Goal: Navigation & Orientation: Understand site structure

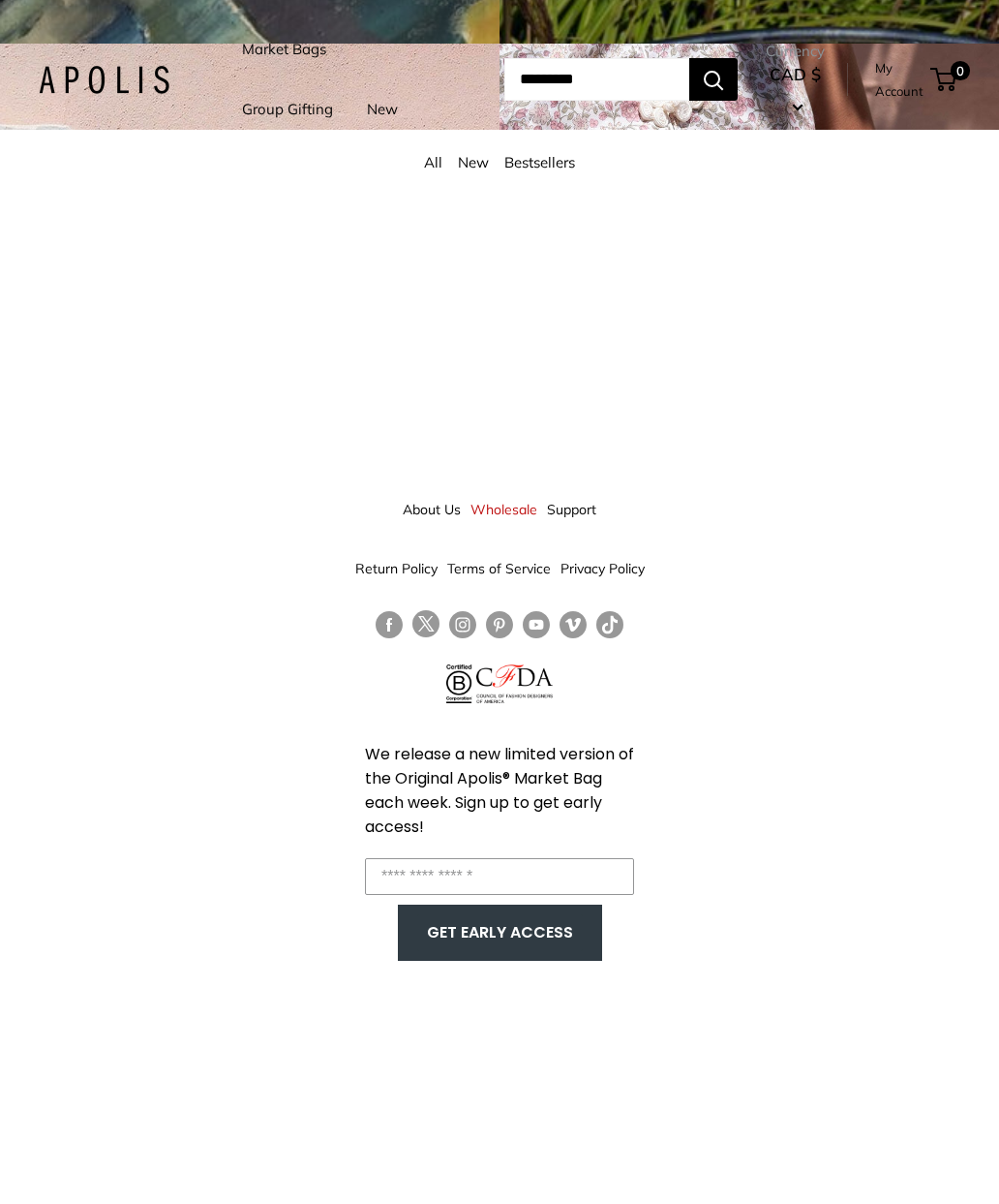
click at [522, 858] on input "Enter your email" at bounding box center [500, 876] width 269 height 37
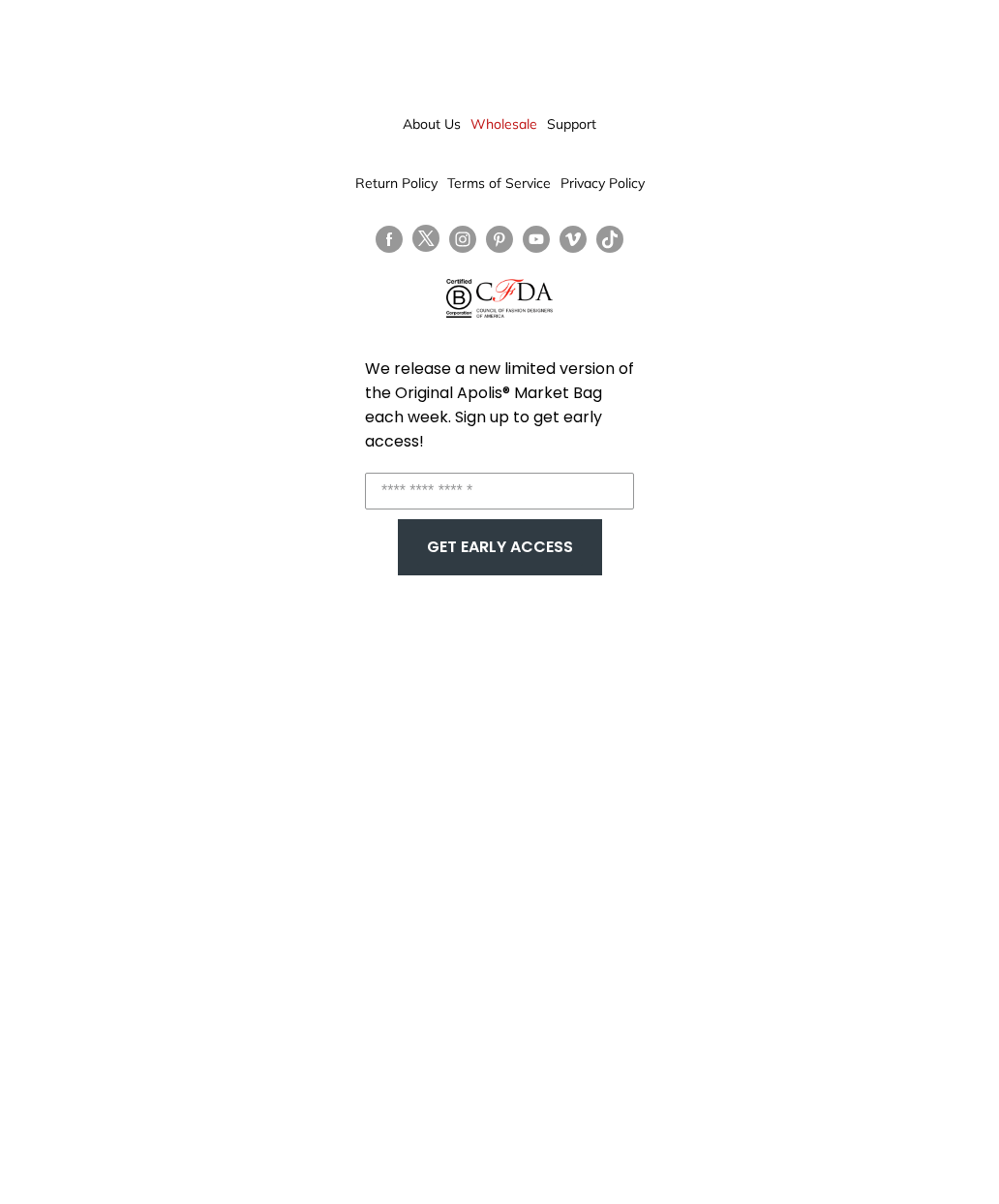
type input "*"
type input "**********"
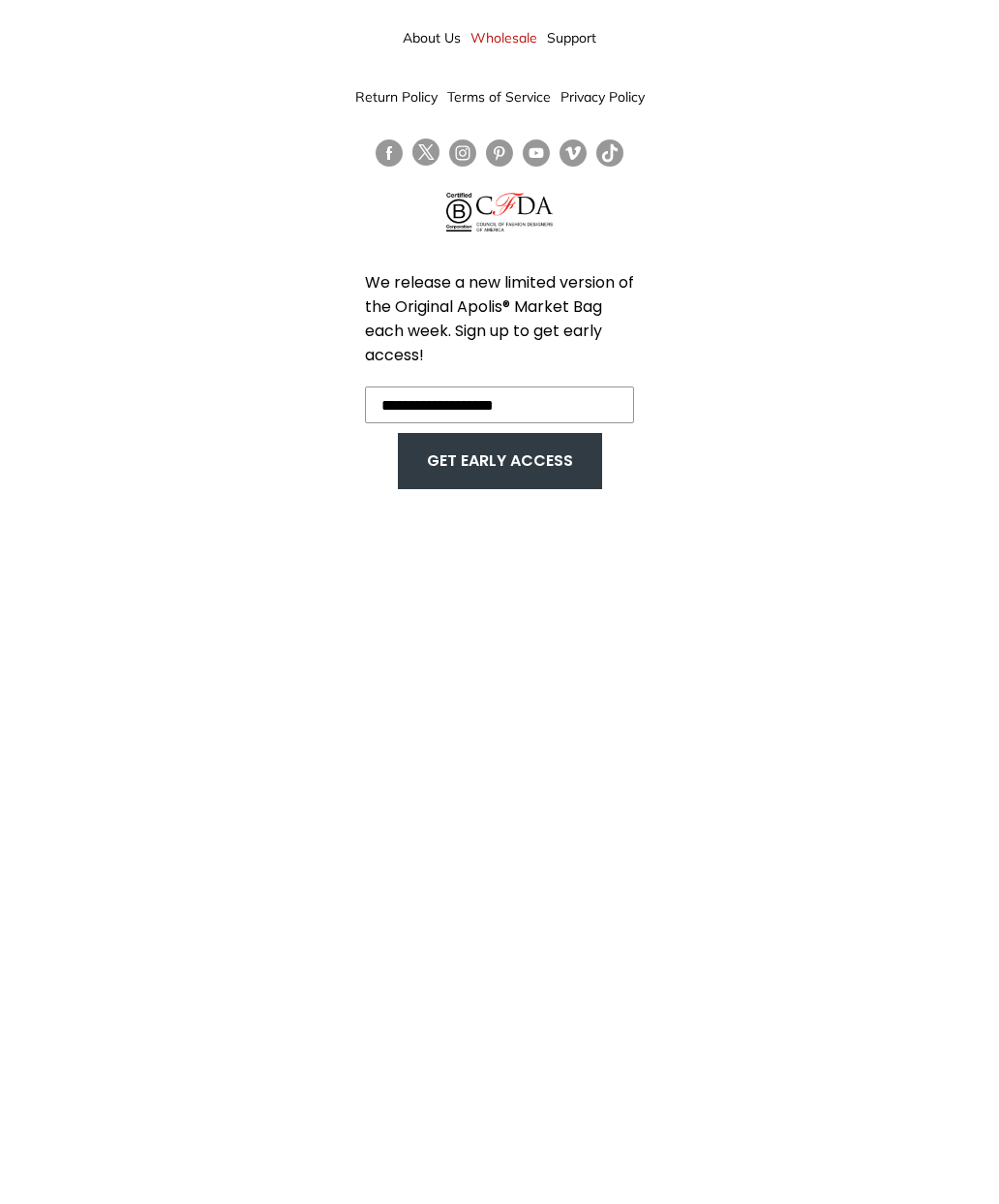
scroll to position [86, 0]
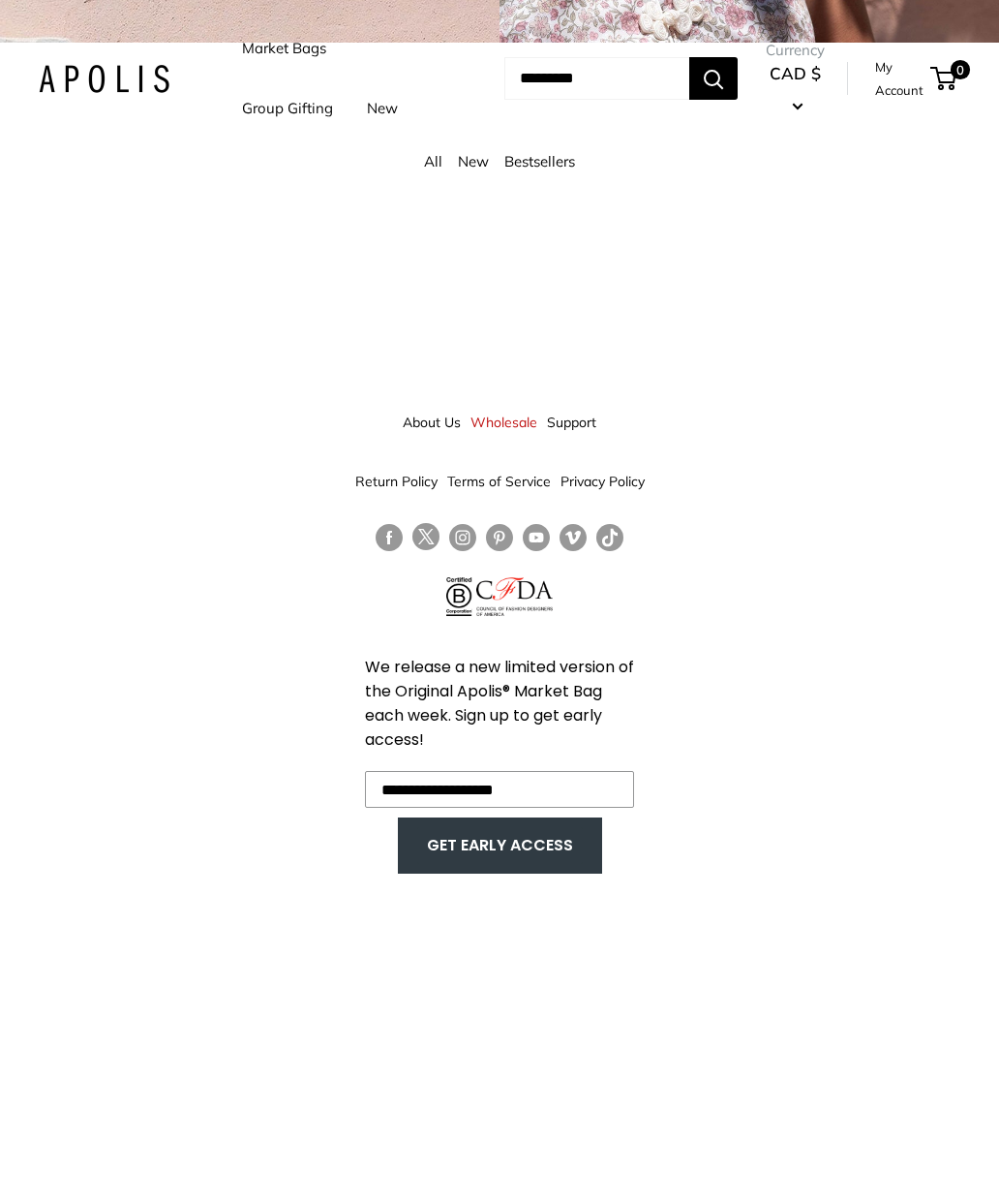
click at [526, 828] on button "GET EARLY ACCESS" at bounding box center [500, 846] width 166 height 37
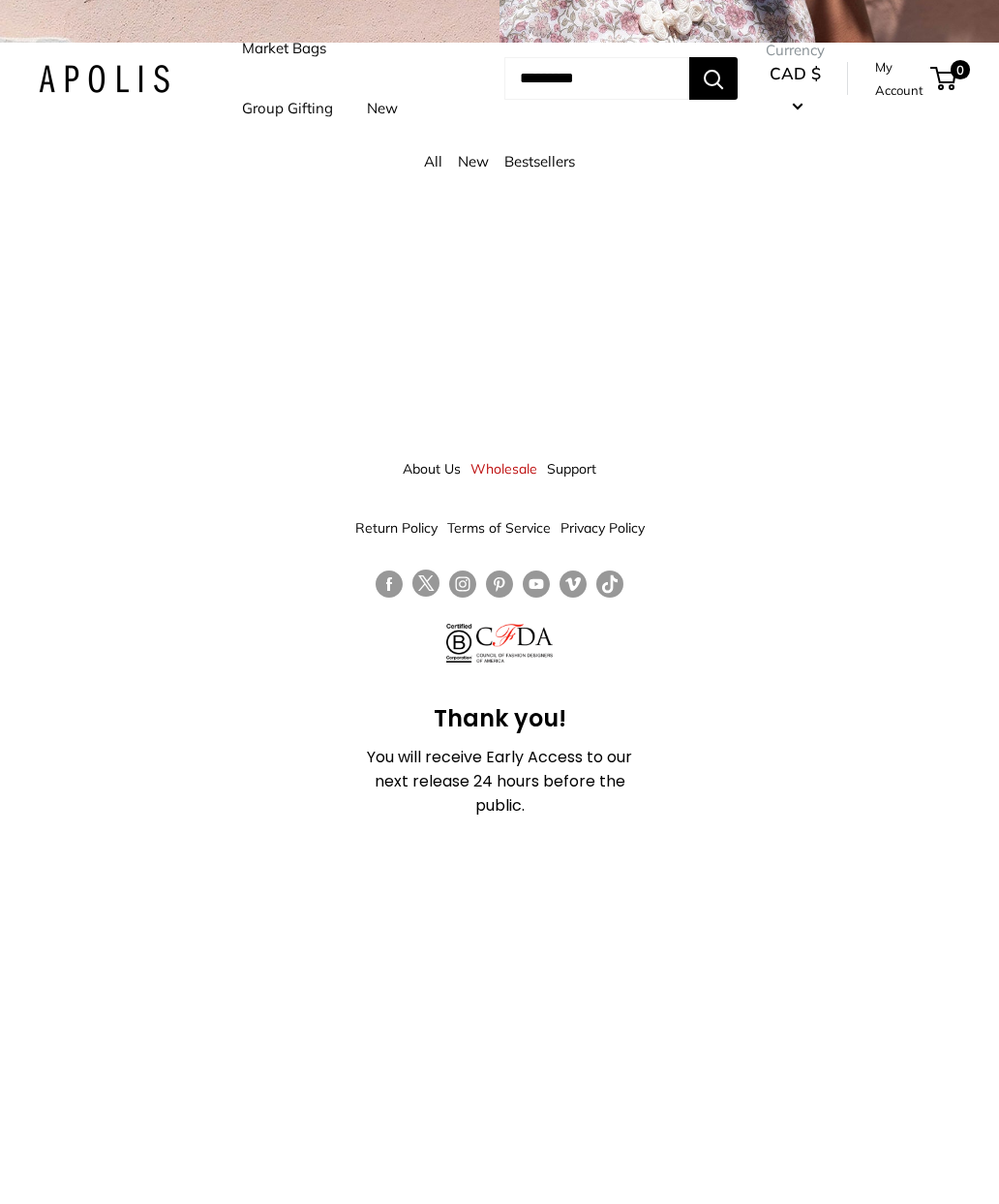
click at [297, 47] on link "Market Bags" at bounding box center [284, 49] width 84 height 27
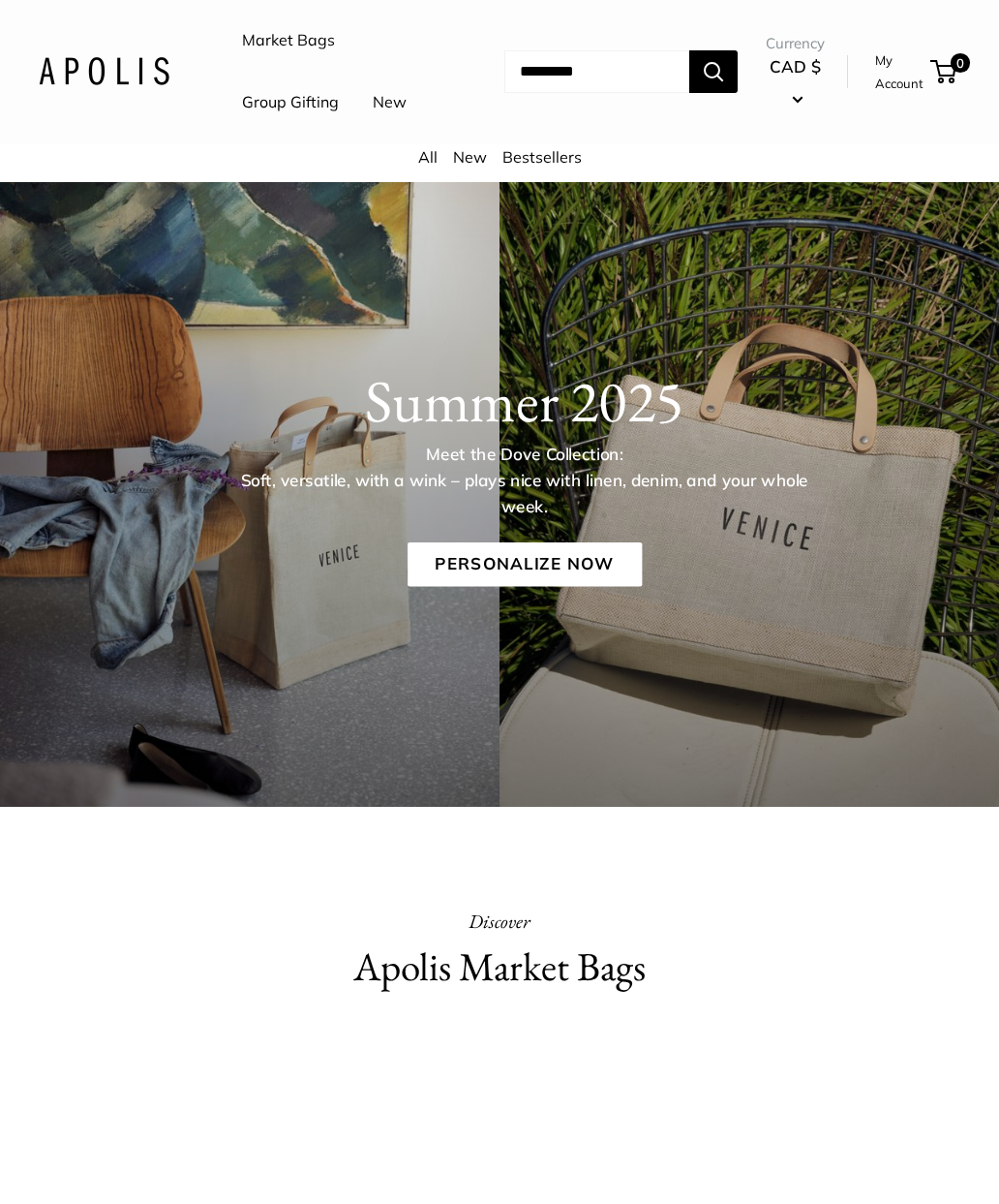
click at [815, 113] on button "CAD $" at bounding box center [794, 82] width 59 height 62
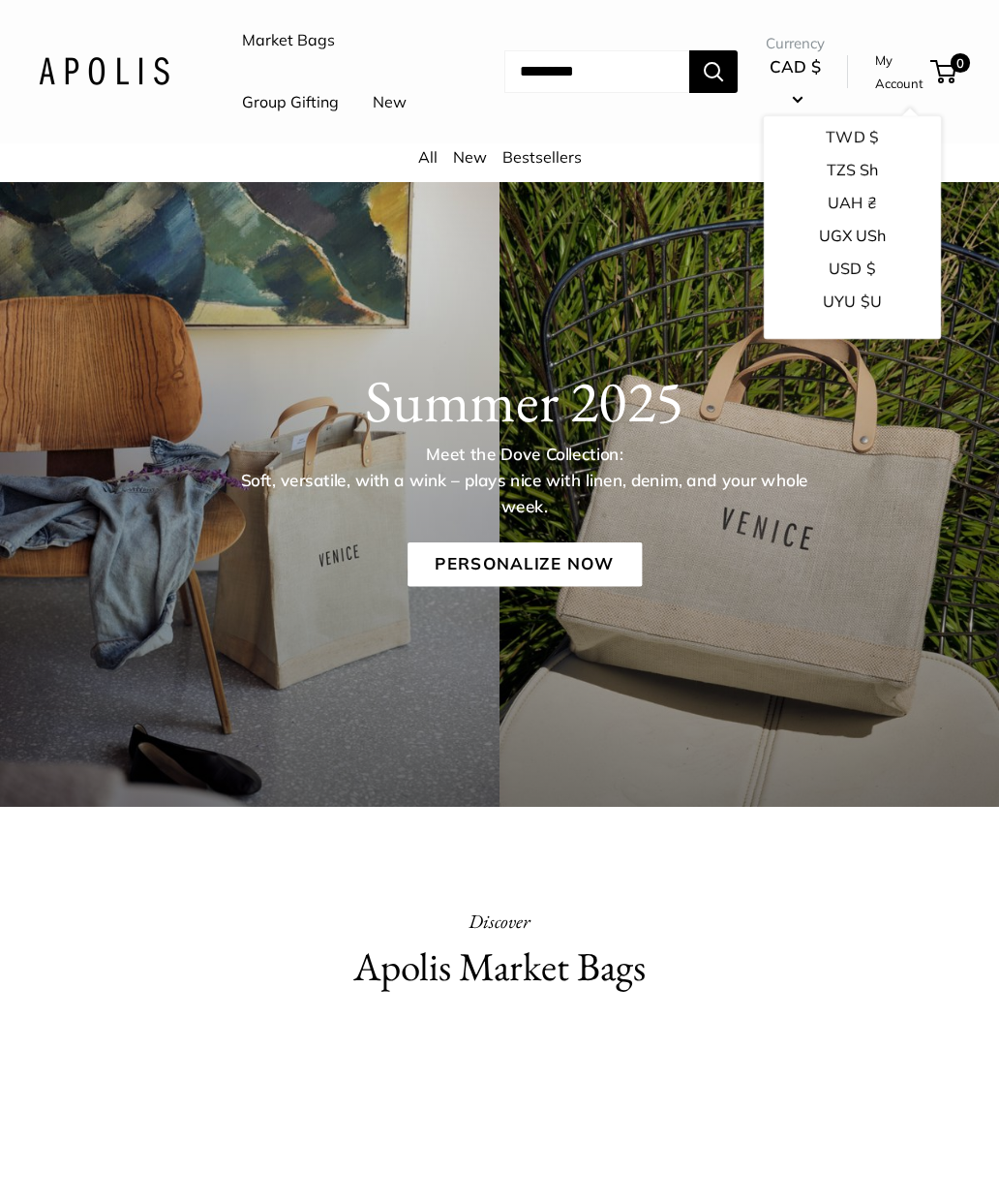
scroll to position [3019, 0]
click at [836, 264] on button "USD $" at bounding box center [852, 280] width 177 height 33
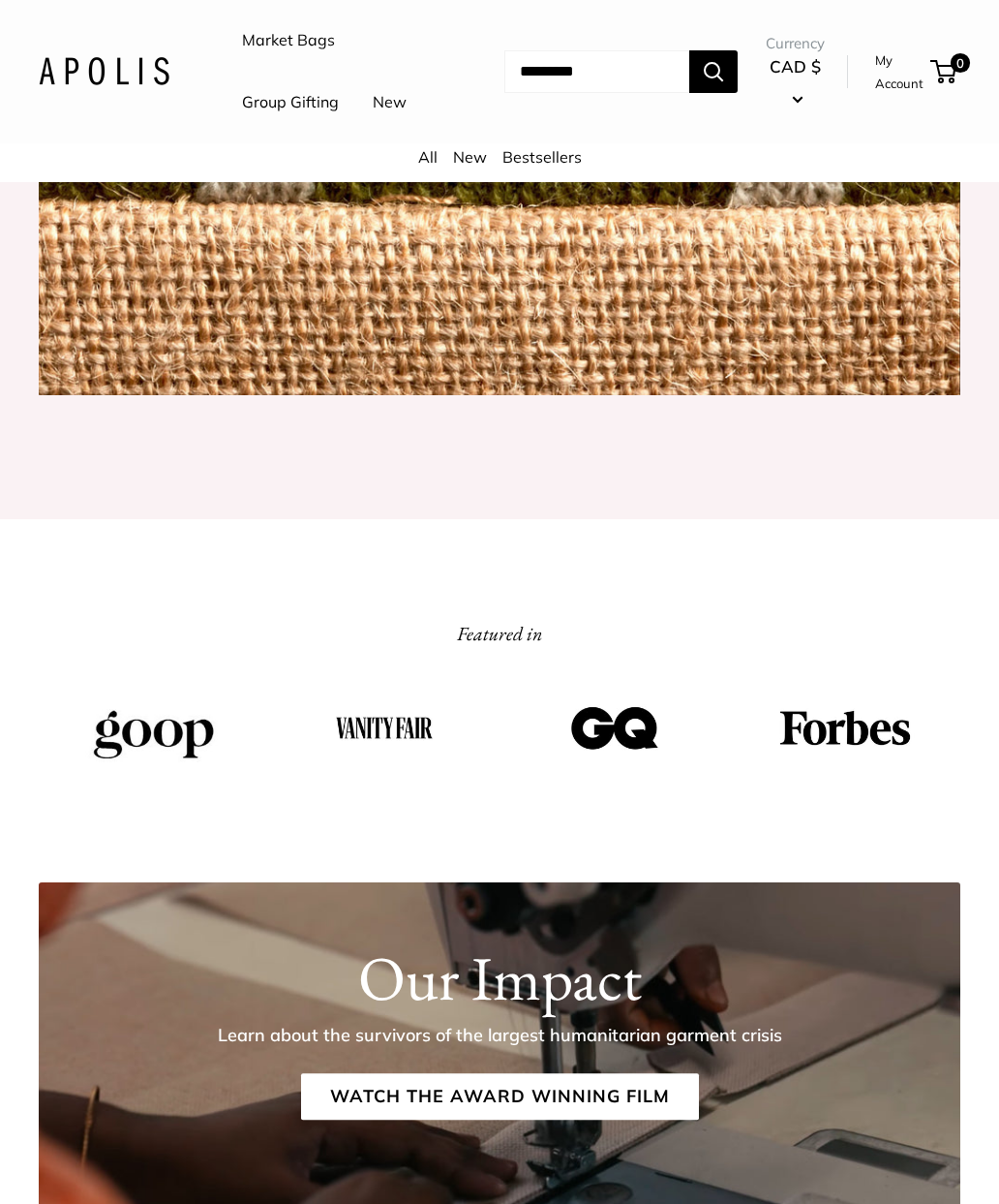
scroll to position [1993, 0]
click at [425, 167] on link "All" at bounding box center [427, 156] width 19 height 19
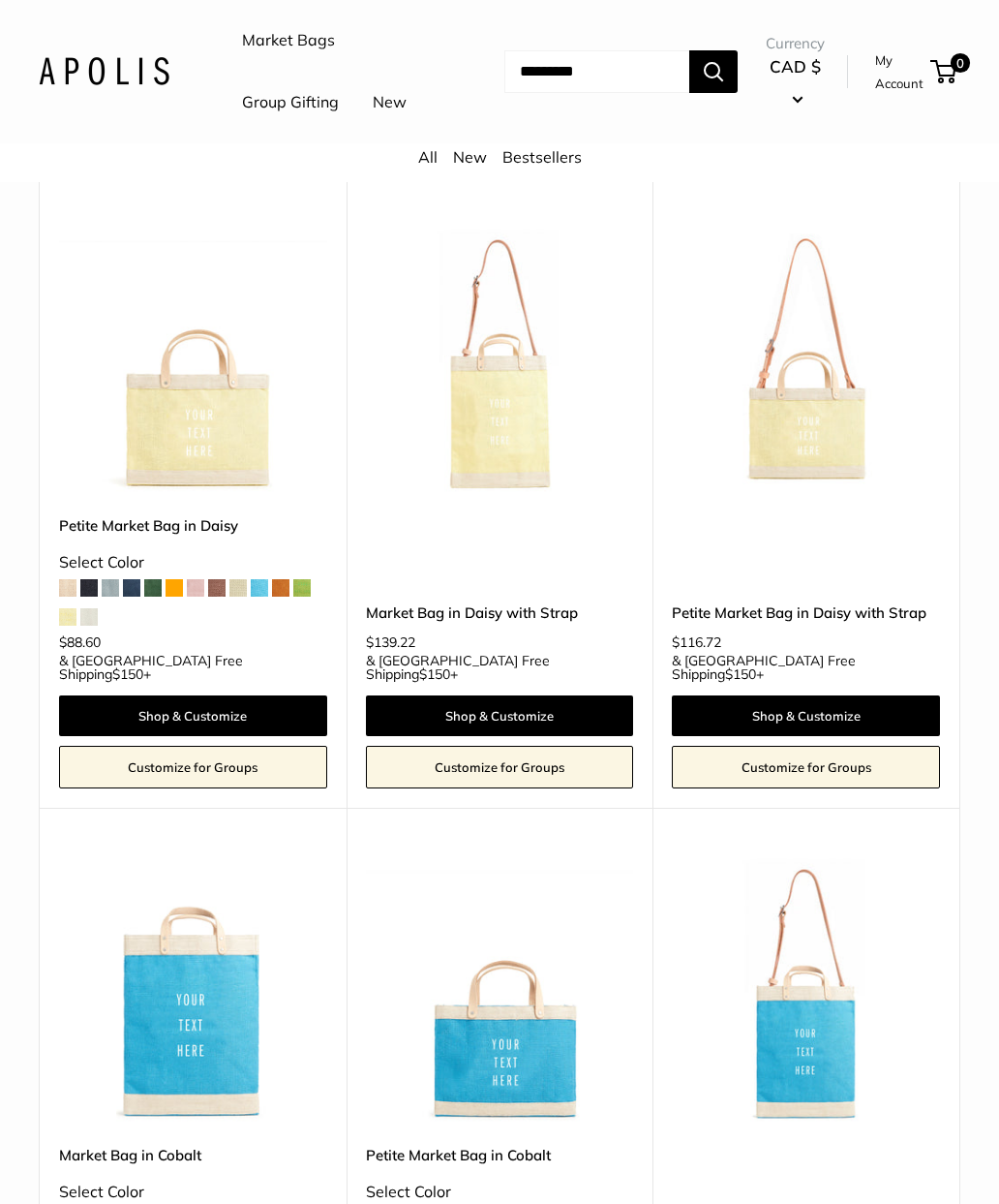
scroll to position [3903, 0]
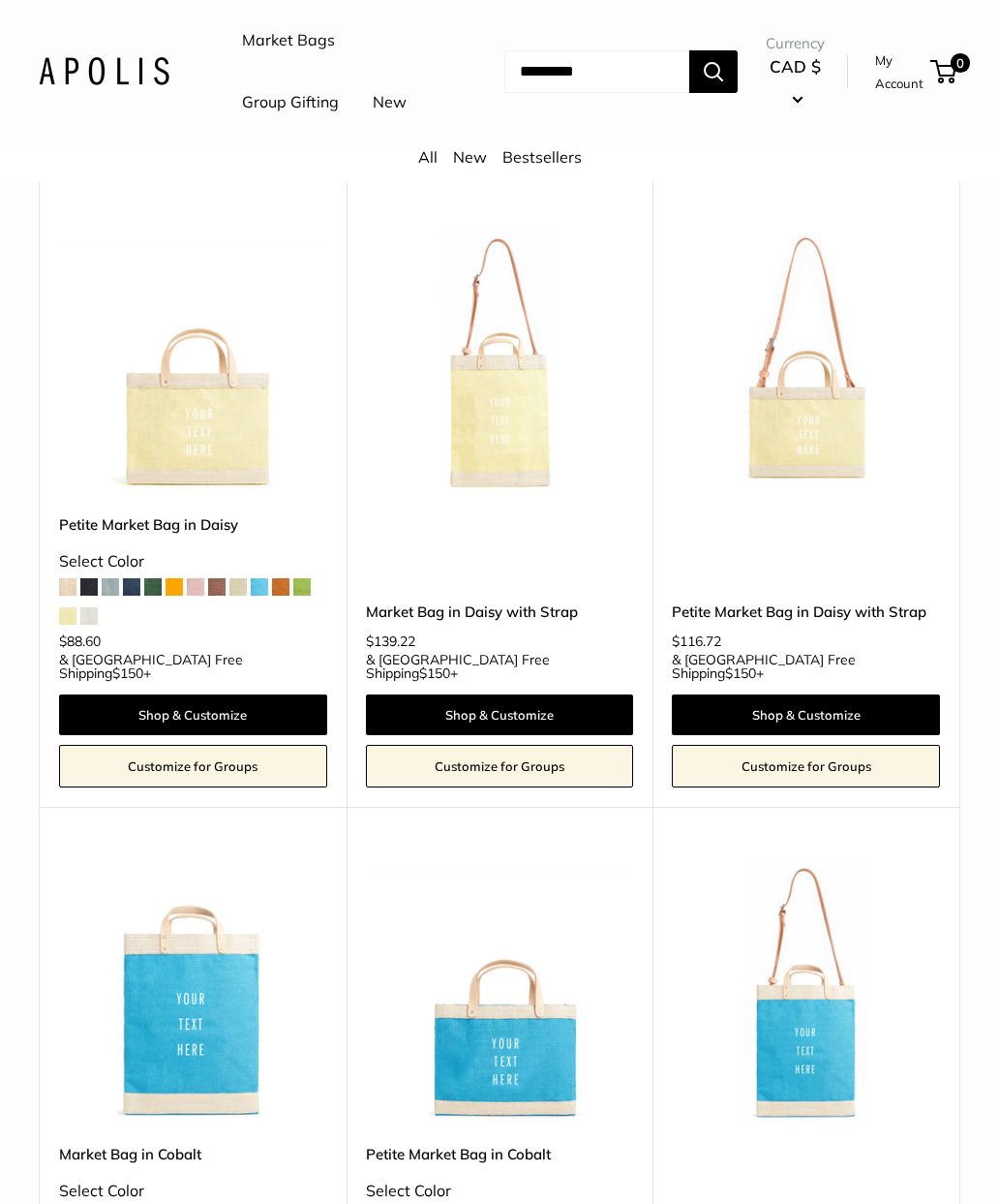
click at [549, 167] on link "Bestsellers" at bounding box center [542, 156] width 79 height 19
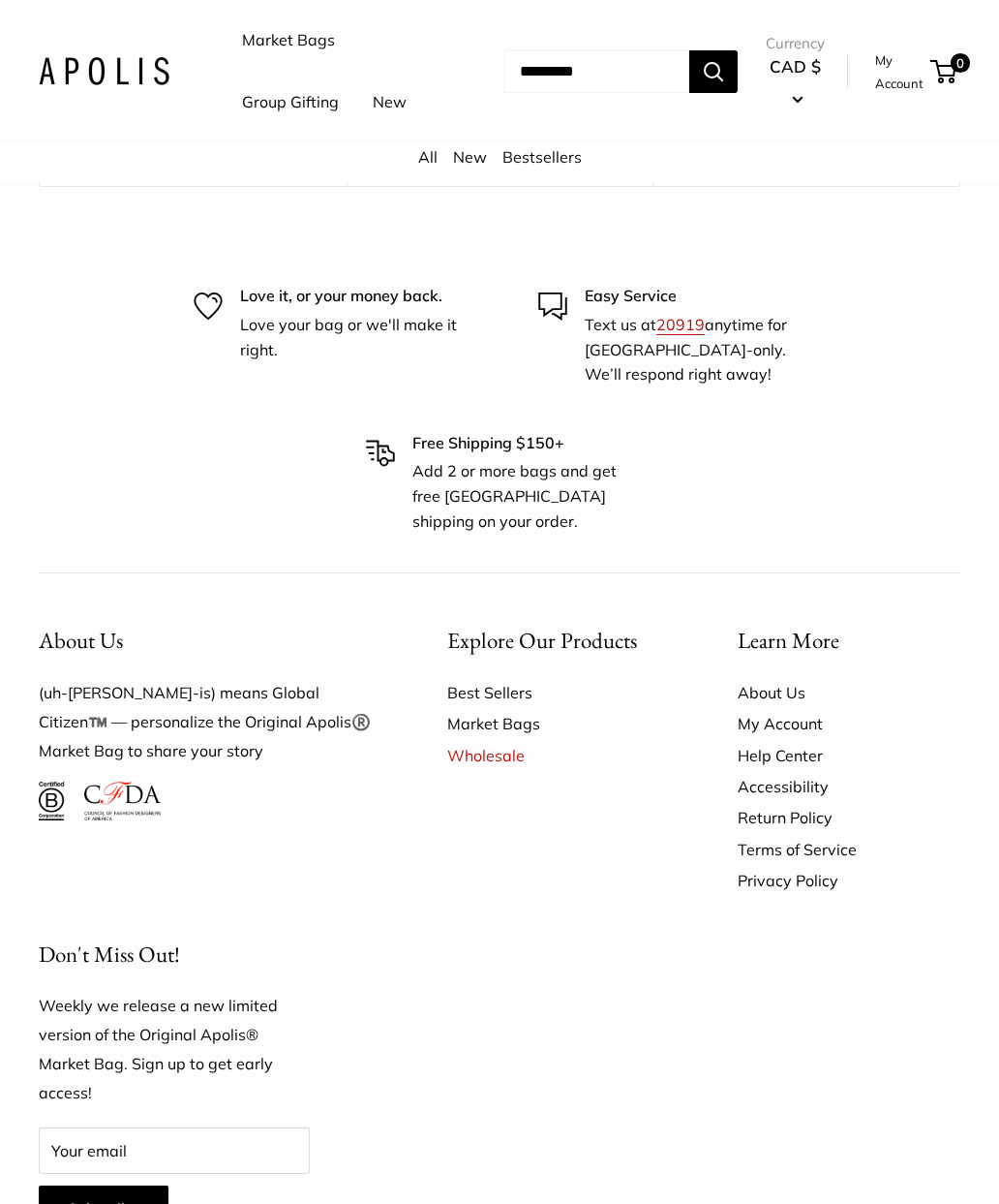
scroll to position [822, 0]
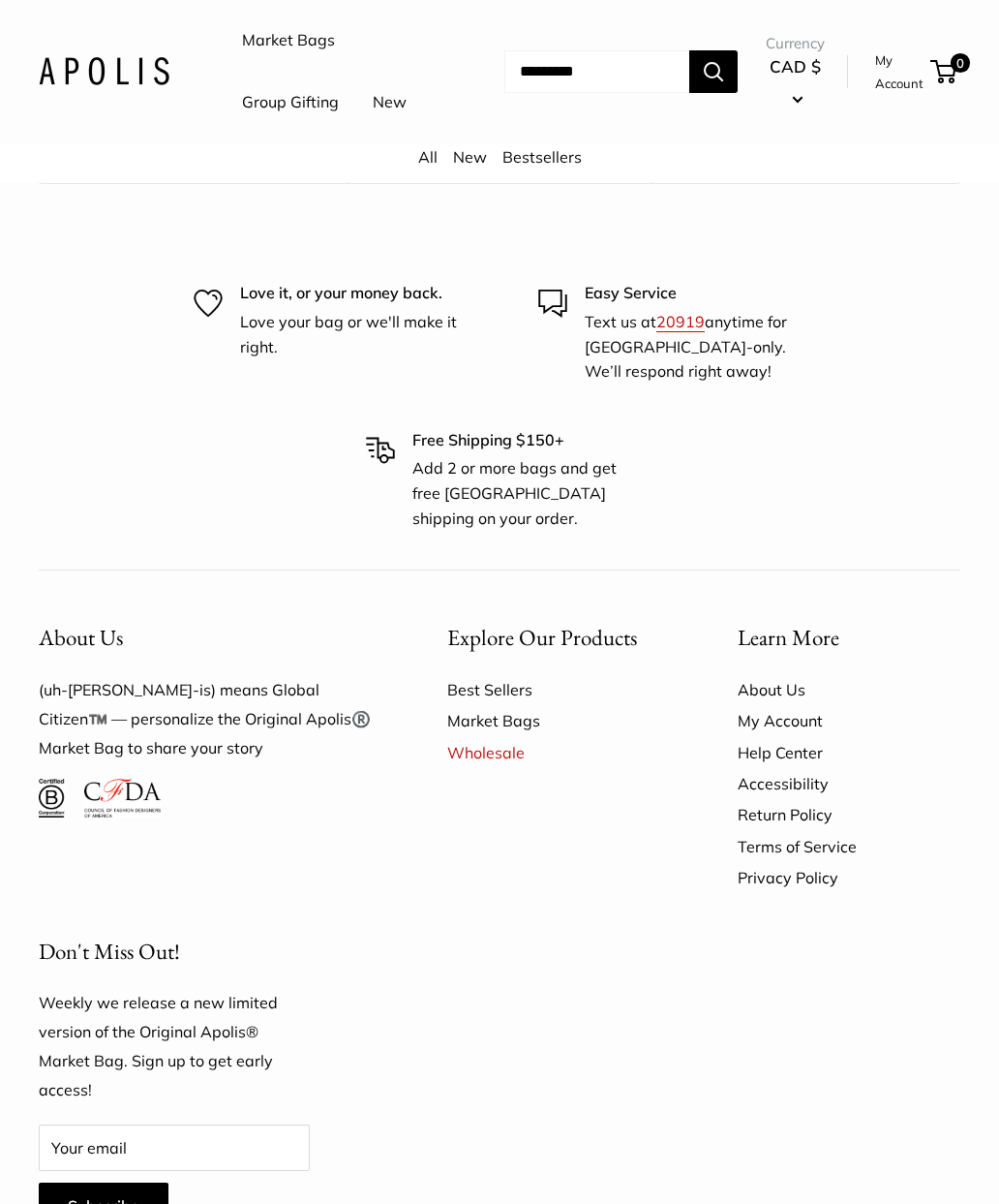
click at [780, 697] on link "About Us" at bounding box center [849, 690] width 222 height 31
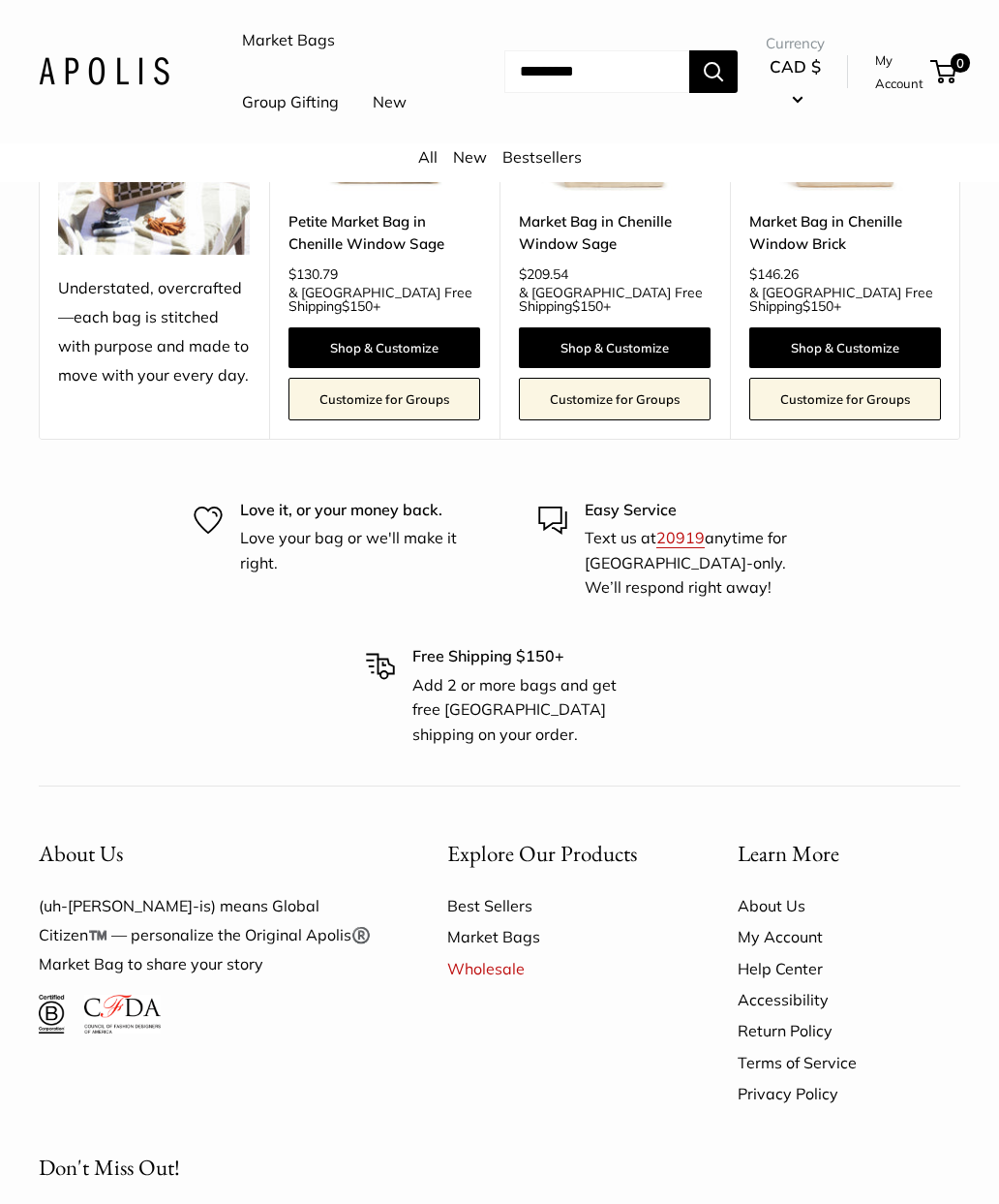
scroll to position [4379, 0]
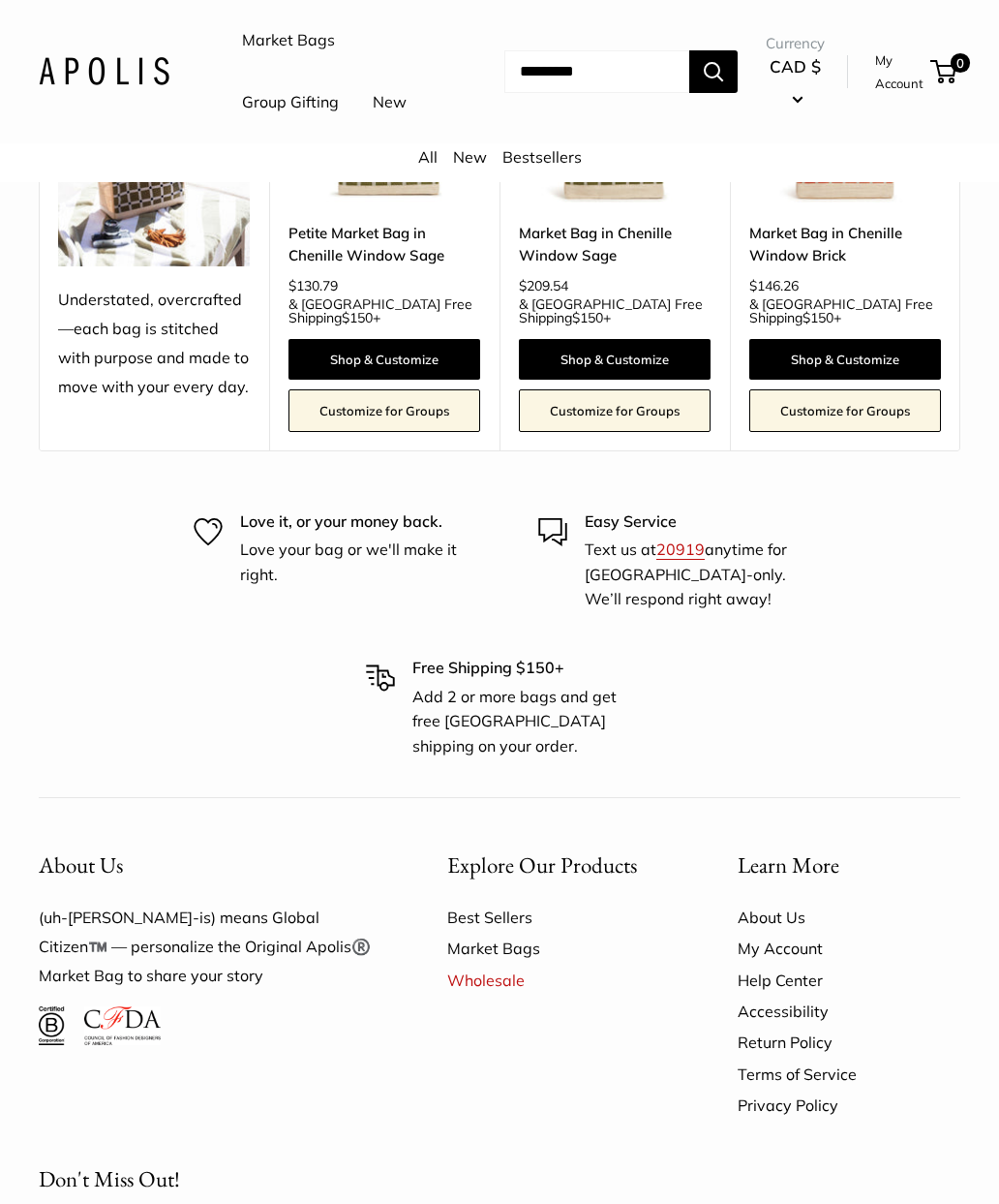
click at [481, 965] on link "Wholesale" at bounding box center [558, 979] width 222 height 31
